Goal: Use online tool/utility: Utilize a website feature to perform a specific function

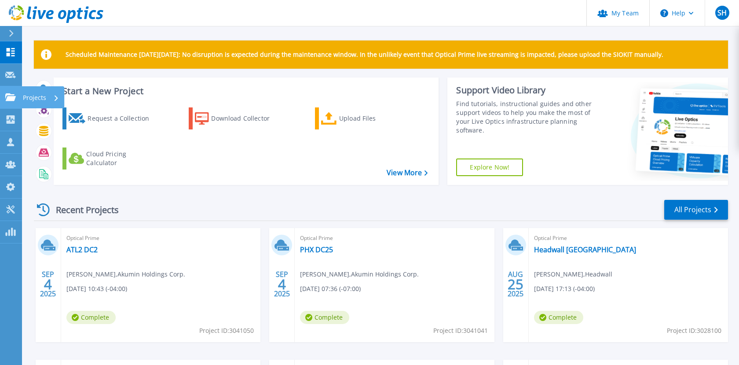
click at [9, 94] on icon at bounding box center [10, 96] width 11 height 7
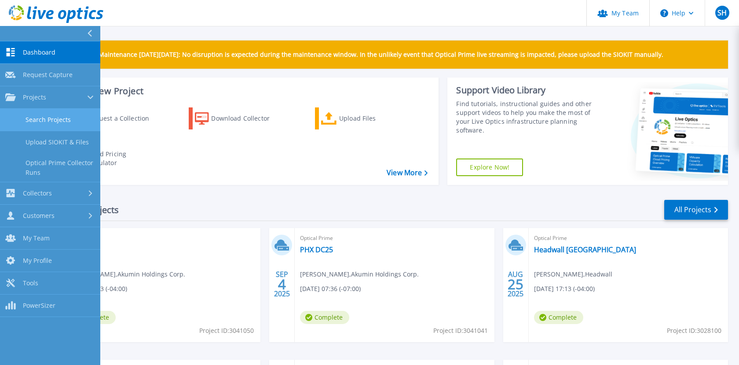
click at [48, 119] on link "Search Projects" at bounding box center [50, 120] width 100 height 22
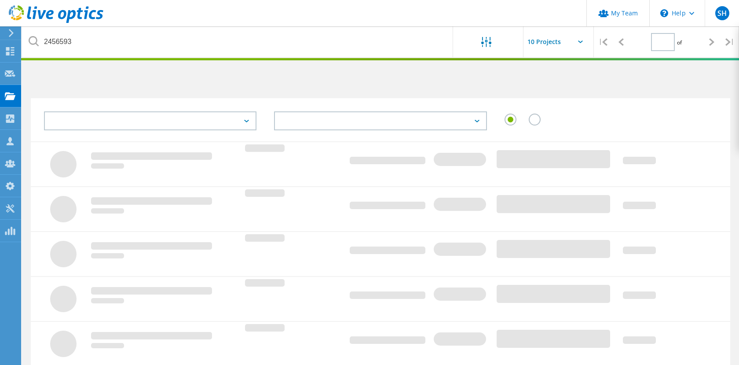
type input "1"
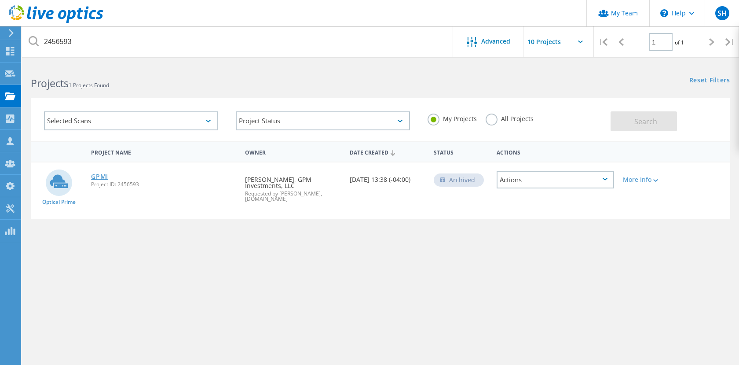
click at [97, 175] on link "GPMI" at bounding box center [99, 176] width 17 height 6
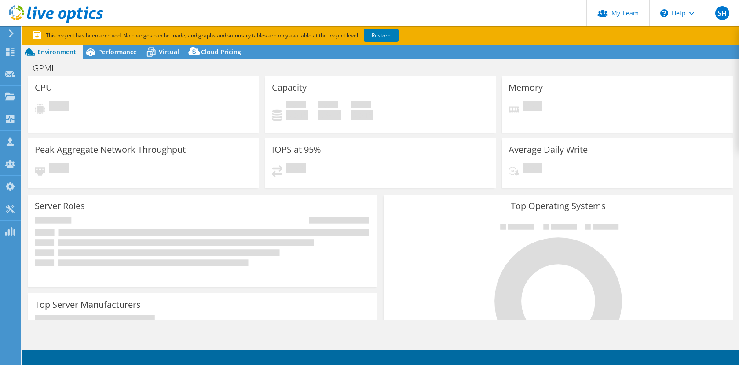
select select "USEast"
select select "USD"
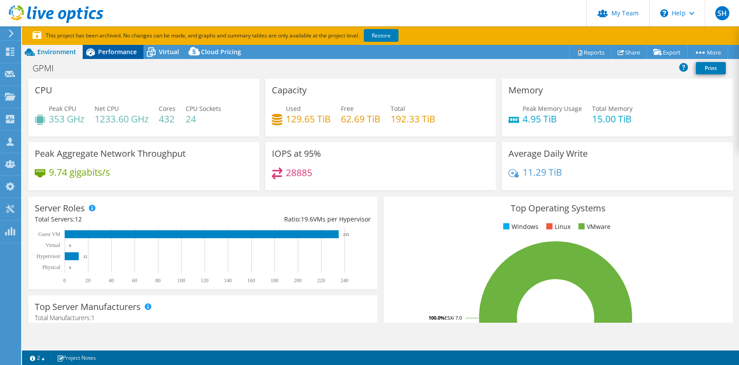
click at [109, 48] on span "Performance" at bounding box center [117, 51] width 39 height 8
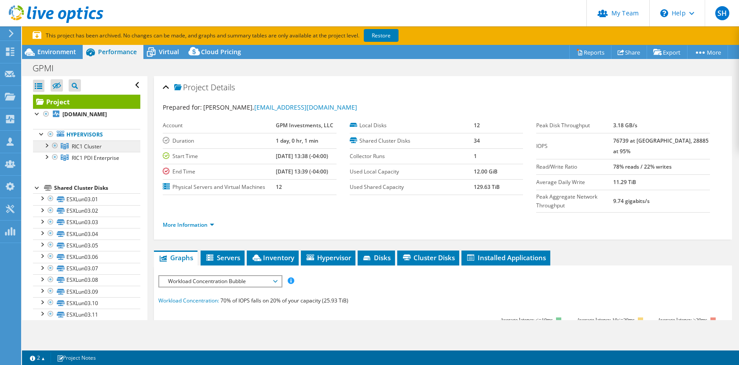
click at [91, 150] on span "RIC1 Cluster" at bounding box center [87, 145] width 30 height 7
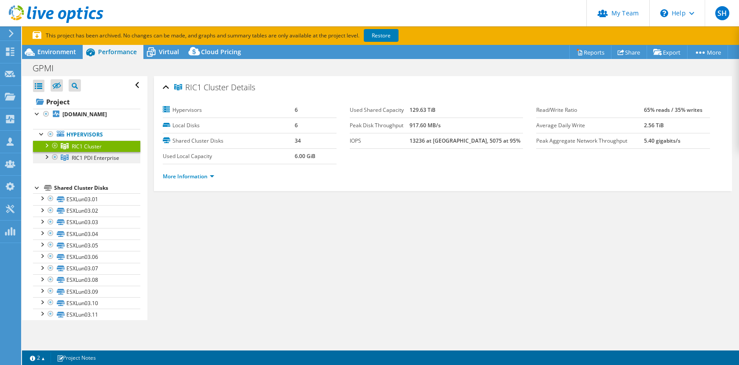
click at [102, 161] on span "RIC1 PDI Enterprise" at bounding box center [95, 157] width 47 height 7
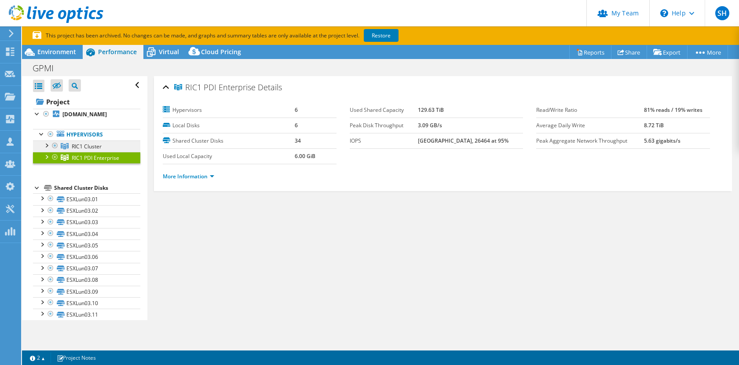
click at [108, 152] on link "RIC1 Cluster" at bounding box center [86, 145] width 107 height 11
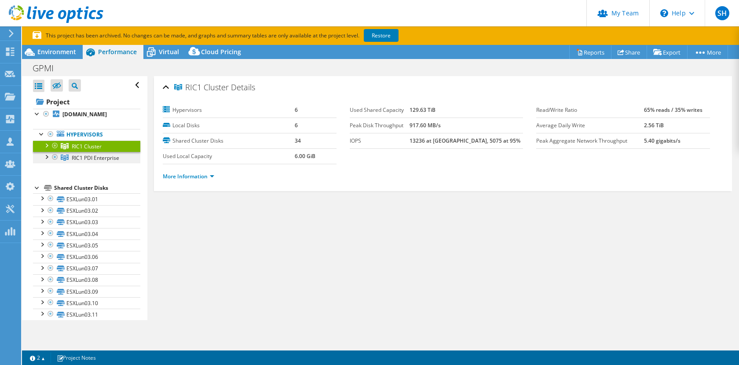
click at [105, 161] on span "RIC1 PDI Enterprise" at bounding box center [95, 157] width 47 height 7
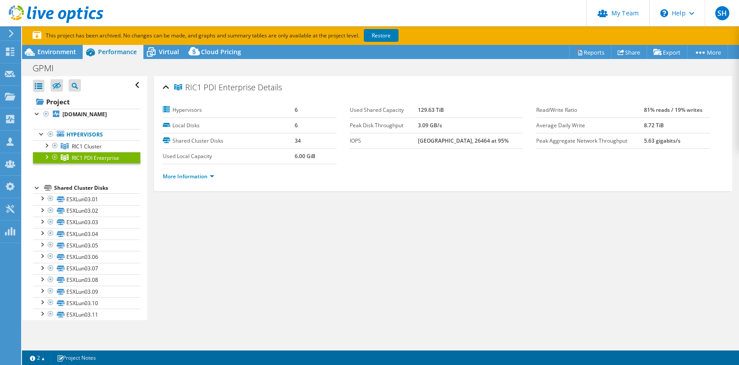
click at [53, 162] on div at bounding box center [55, 157] width 9 height 11
click at [55, 162] on div at bounding box center [55, 157] width 9 height 11
click at [379, 33] on link "Restore" at bounding box center [381, 35] width 35 height 13
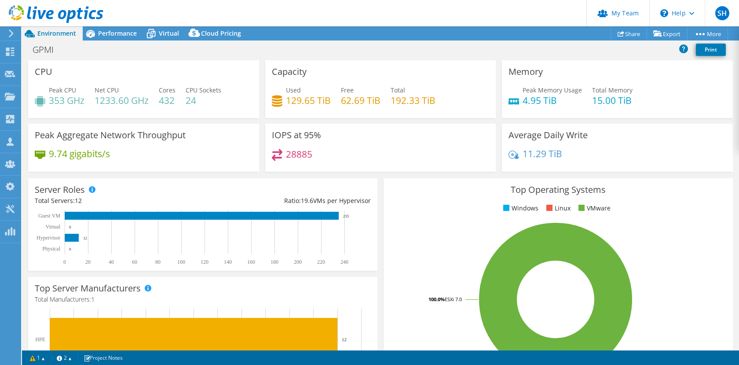
select select "USEast"
select select "USD"
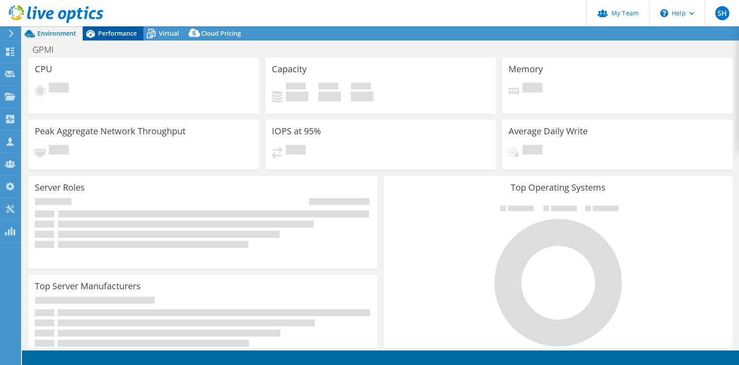
click at [129, 36] on span "Performance" at bounding box center [117, 33] width 39 height 8
click at [121, 33] on span "Performance" at bounding box center [117, 33] width 39 height 8
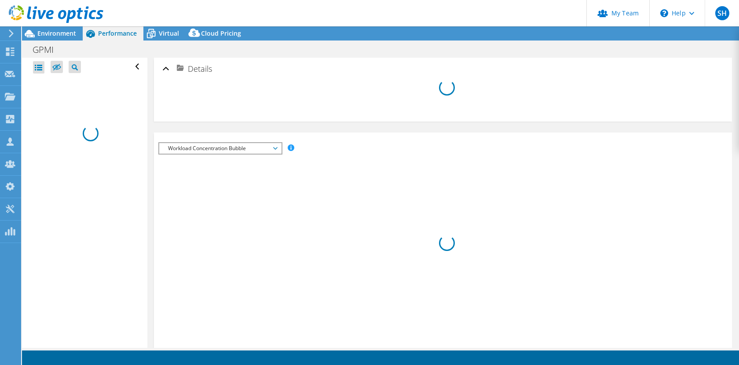
select select "USEast"
select select "USD"
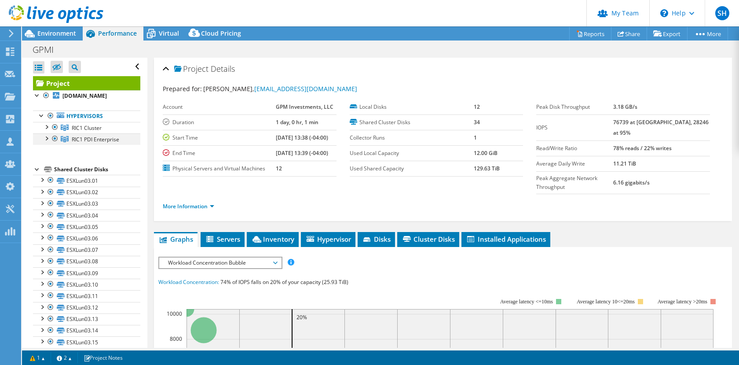
click at [53, 144] on div at bounding box center [55, 138] width 9 height 11
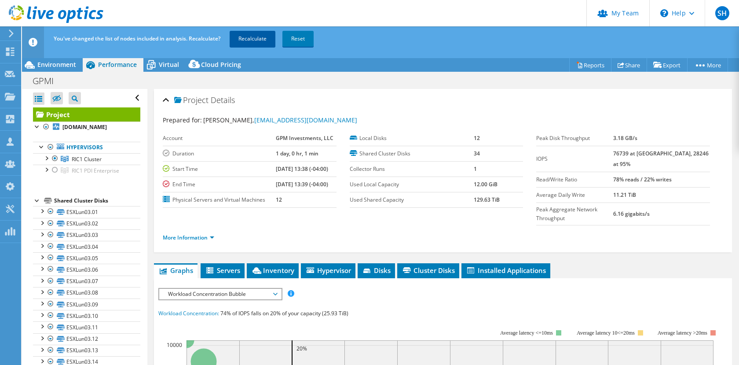
click at [244, 35] on link "Recalculate" at bounding box center [253, 39] width 46 height 16
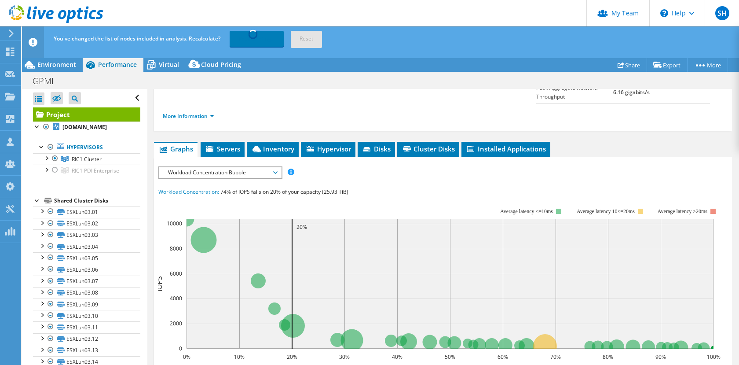
scroll to position [145, 0]
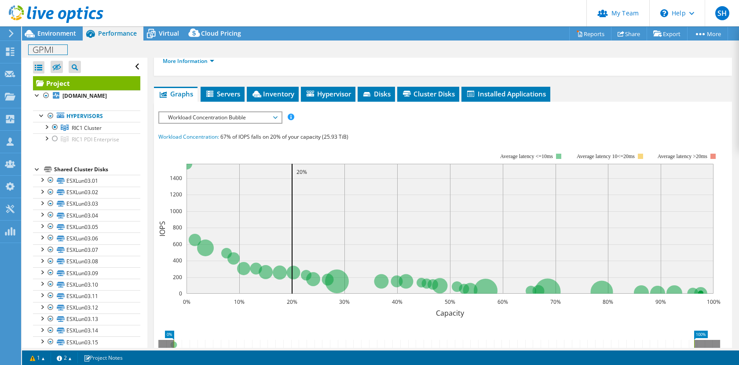
click at [55, 42] on div "GPMI Print" at bounding box center [380, 49] width 717 height 16
click at [55, 39] on div "Environment" at bounding box center [52, 33] width 61 height 14
